Goal: Transaction & Acquisition: Purchase product/service

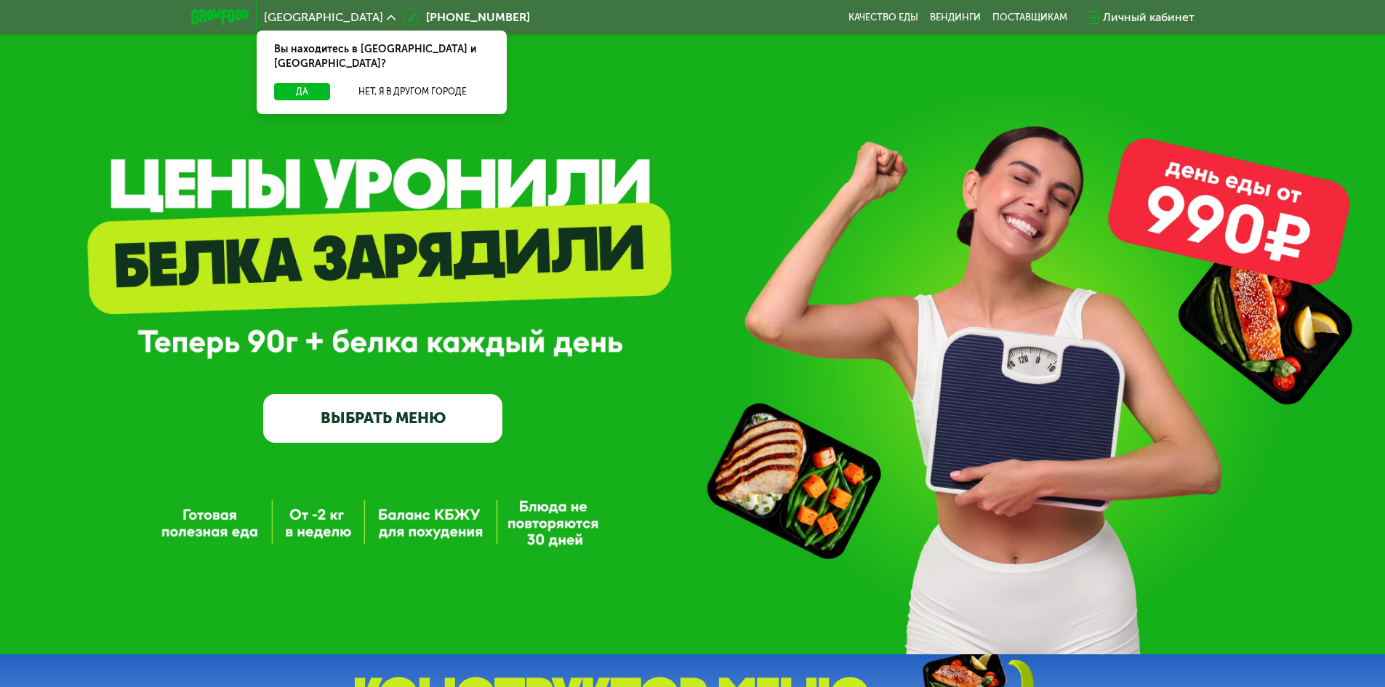
click at [393, 422] on link "ВЫБРАТЬ МЕНЮ" at bounding box center [382, 418] width 239 height 48
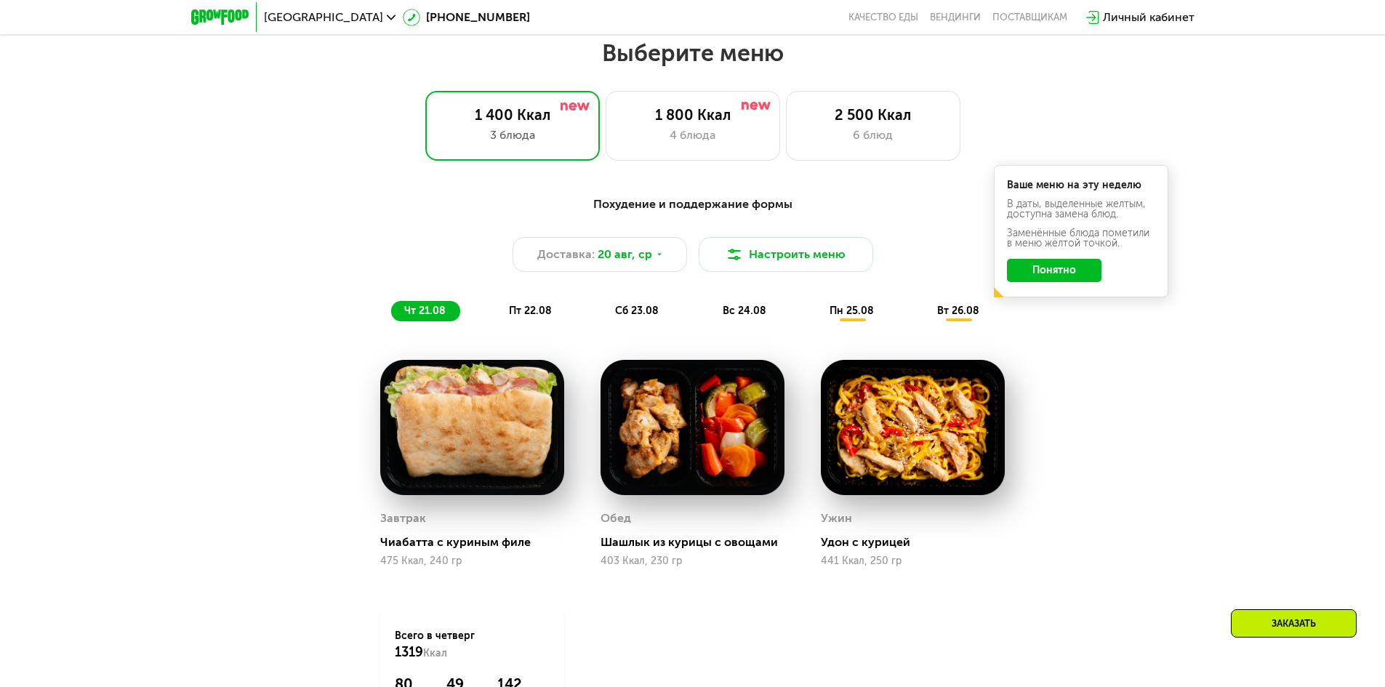
scroll to position [785, 0]
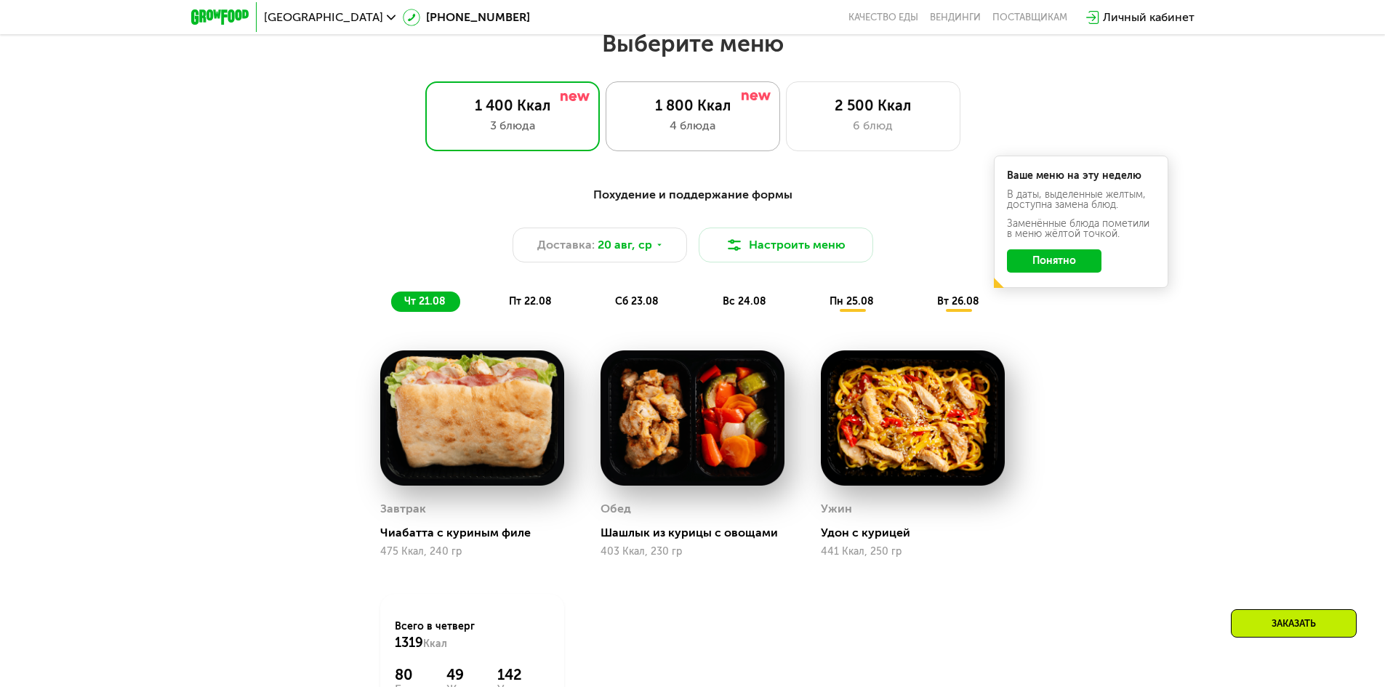
click at [705, 127] on div "4 блюда" at bounding box center [693, 125] width 144 height 17
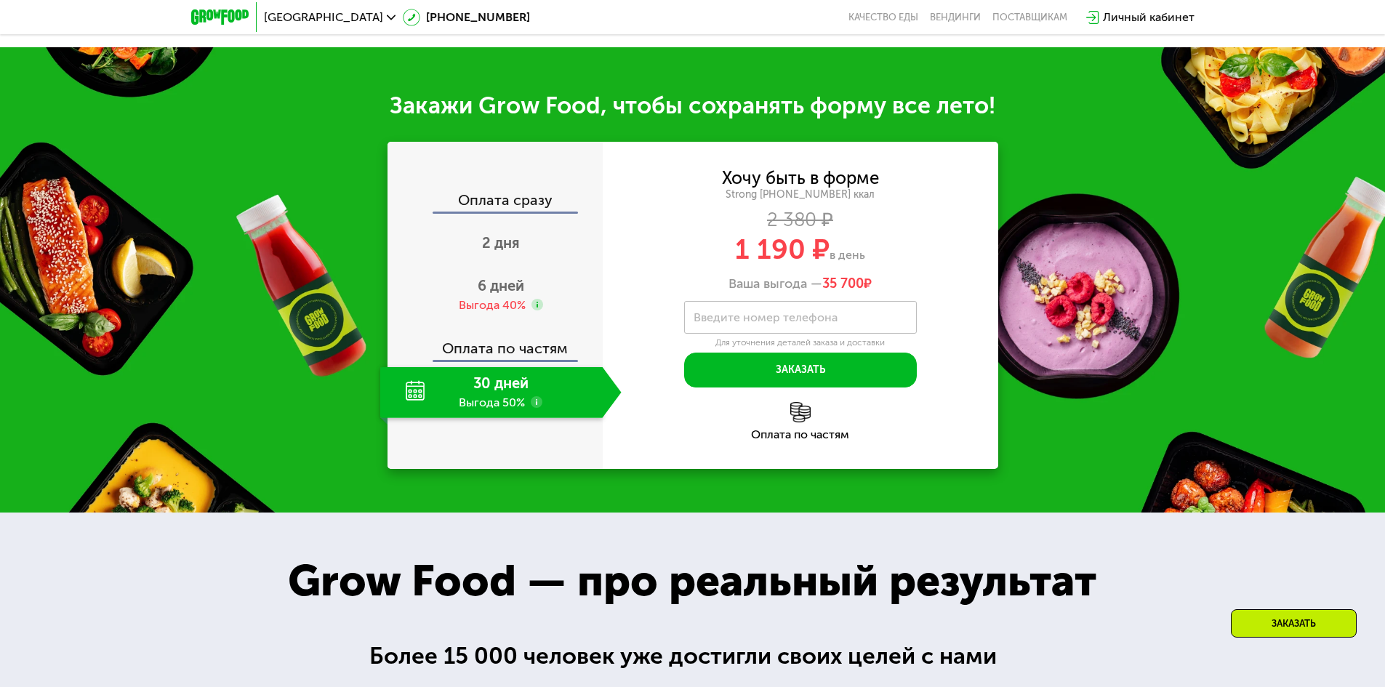
scroll to position [1658, 0]
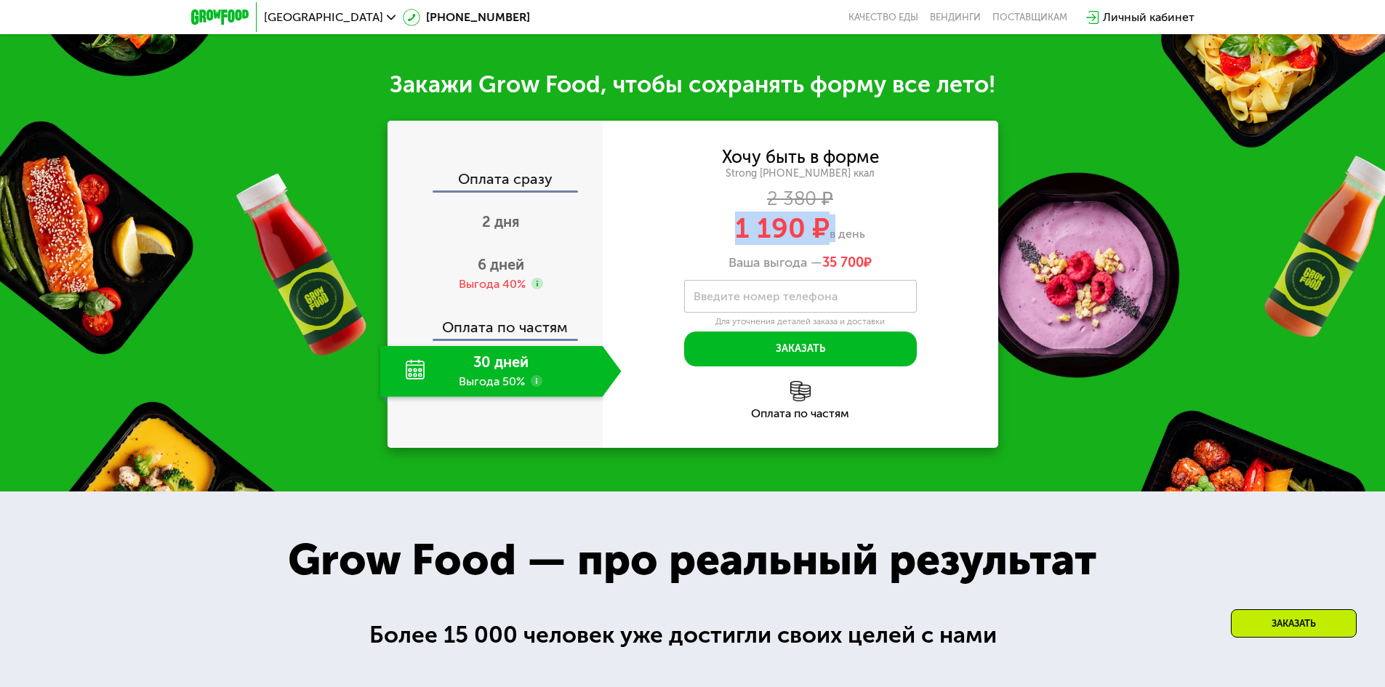
drag, startPoint x: 730, startPoint y: 231, endPoint x: 832, endPoint y: 231, distance: 101.8
click at [832, 231] on div "1 190 ₽ в день" at bounding box center [801, 229] width 396 height 28
click at [938, 222] on div "1 190 ₽ в день" at bounding box center [801, 229] width 396 height 28
click at [540, 385] on use at bounding box center [537, 381] width 12 height 12
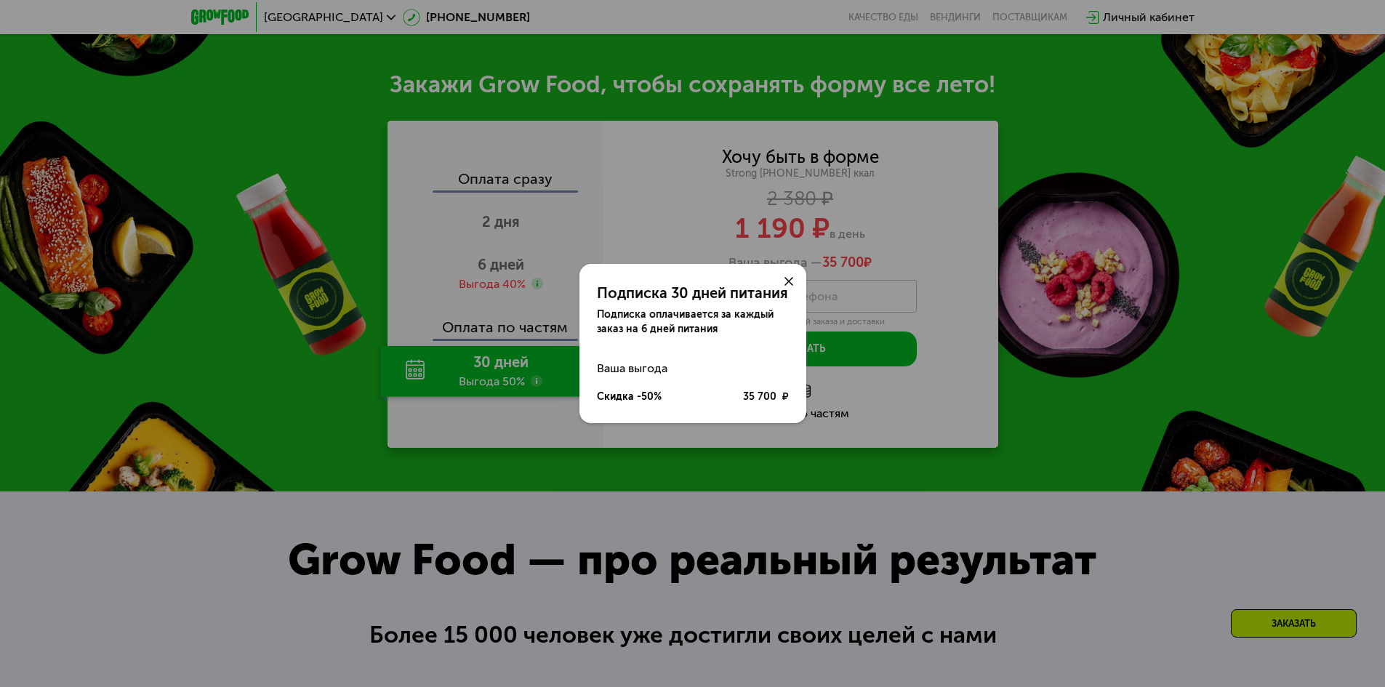
click at [788, 279] on icon at bounding box center [789, 281] width 9 height 9
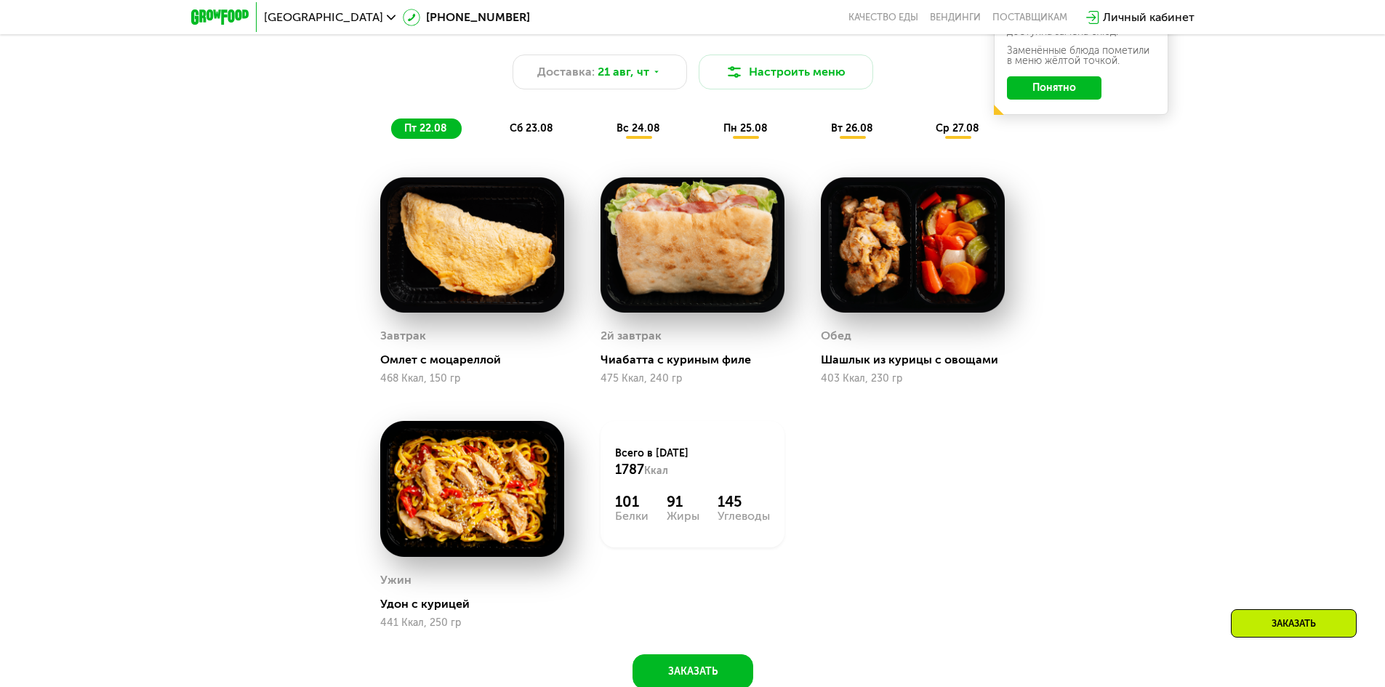
scroll to position [931, 0]
